Goal: Task Accomplishment & Management: Use online tool/utility

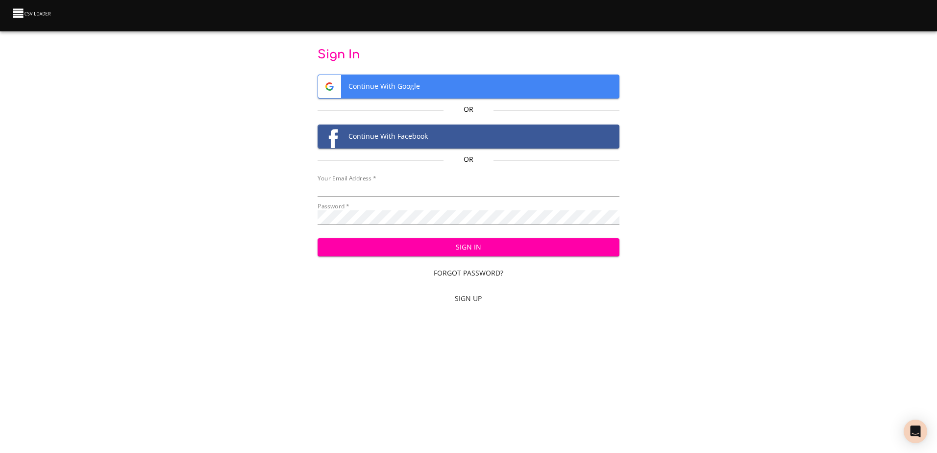
type input "[EMAIL_ADDRESS][DOMAIN_NAME]"
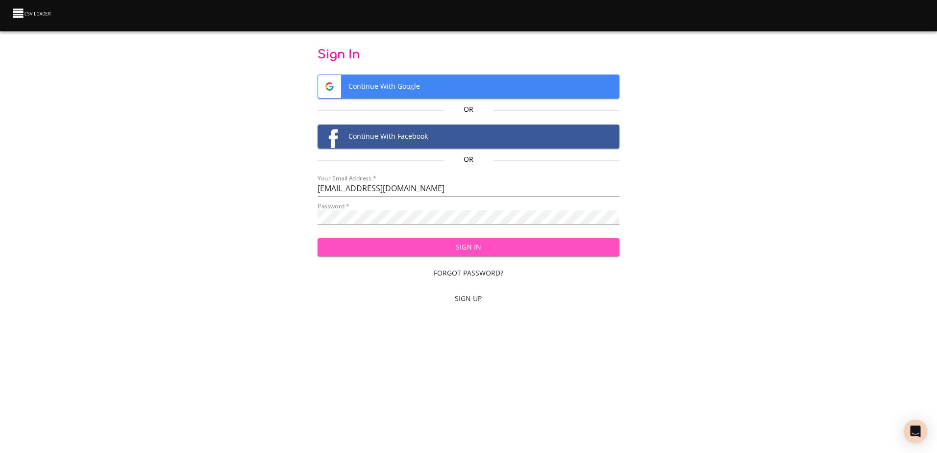
click at [489, 249] on span "Sign In" at bounding box center [469, 247] width 286 height 12
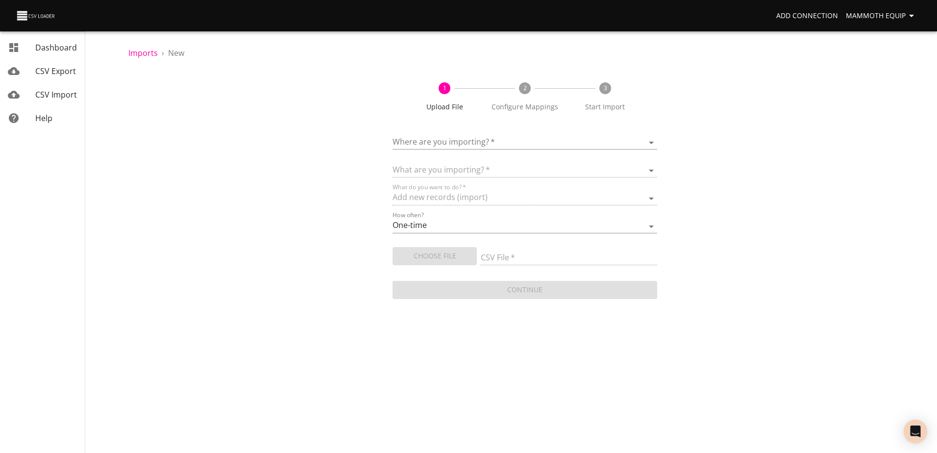
click at [649, 142] on body "Add Connection Mammoth Equip Dashboard CSV Export CSV Import Help Imports › New…" at bounding box center [468, 226] width 937 height 453
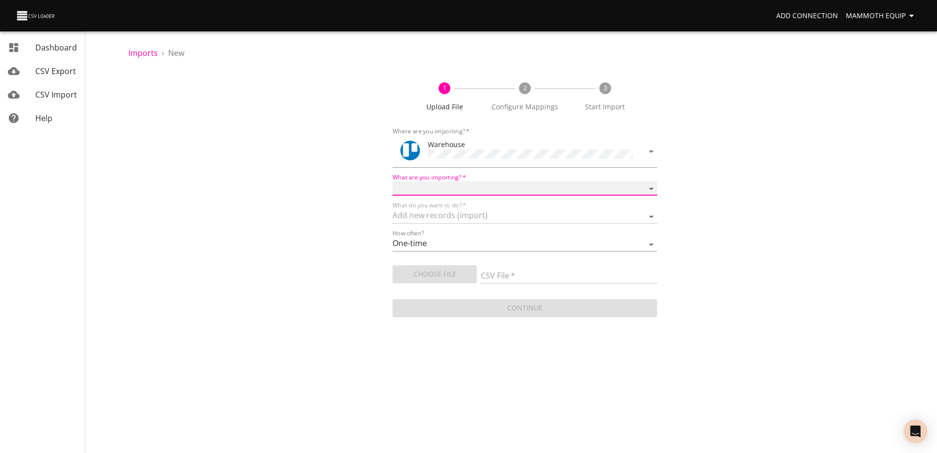
drag, startPoint x: 652, startPoint y: 187, endPoint x: 640, endPoint y: 195, distance: 14.1
click at [652, 187] on select "Boards Cards Checkitems Checklists" at bounding box center [525, 188] width 264 height 14
select select "cards"
click at [393, 181] on select "Boards Cards Checkitems Checklists" at bounding box center [525, 188] width 264 height 14
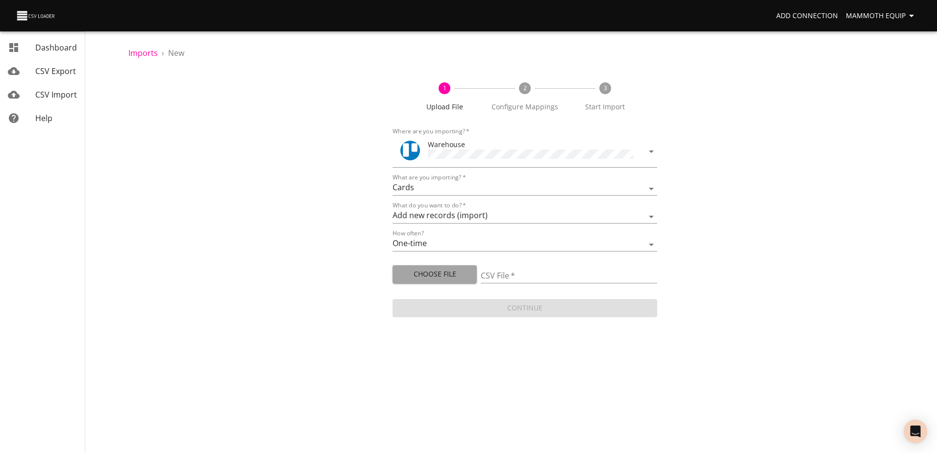
click at [425, 276] on span "Choose File" at bounding box center [435, 274] width 69 height 12
type input "Import1.xlsx"
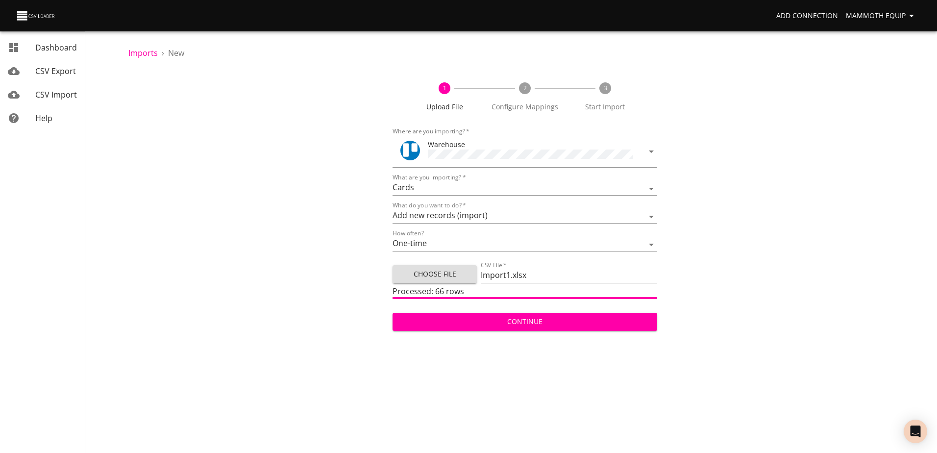
click at [554, 322] on span "Continue" at bounding box center [525, 322] width 249 height 12
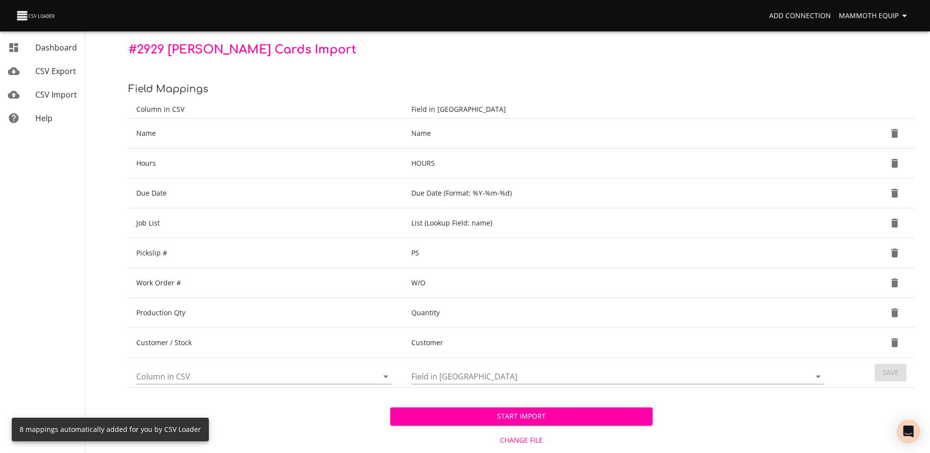
scroll to position [103, 0]
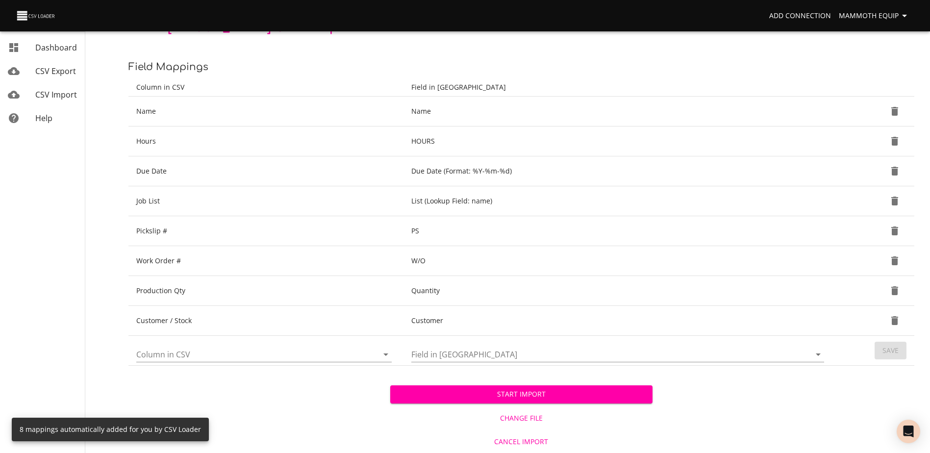
click at [481, 400] on span "Start Import" at bounding box center [521, 394] width 246 height 12
